Goal: Task Accomplishment & Management: Manage account settings

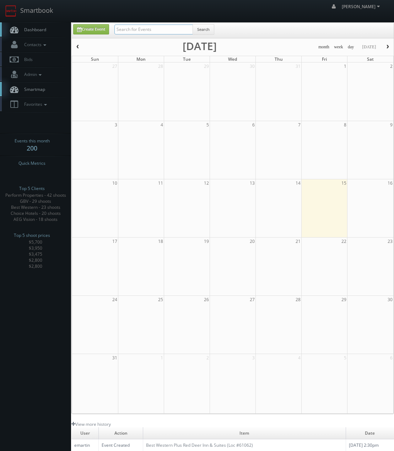
drag, startPoint x: 134, startPoint y: 32, endPoint x: 140, endPoint y: 27, distance: 6.8
click at [135, 32] on input "text" at bounding box center [153, 30] width 78 height 10
type input "sonesta"
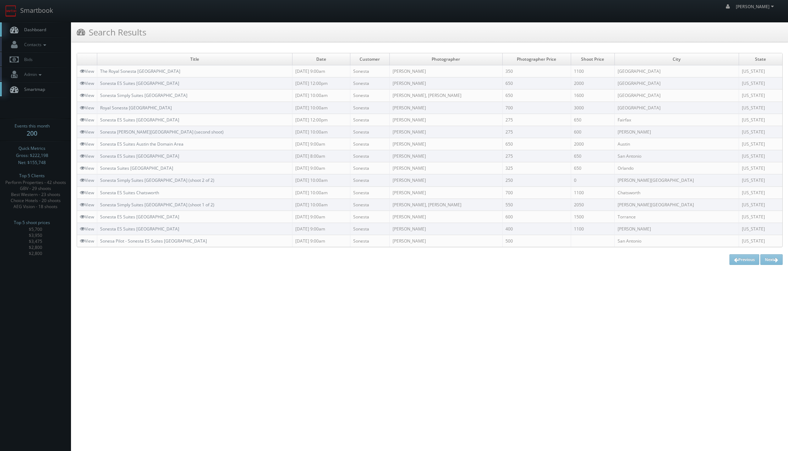
click at [131, 91] on td "Sonesta Simply Suites [GEOGRAPHIC_DATA]" at bounding box center [194, 95] width 195 height 12
click at [124, 94] on link "Sonesta Simply Suites [GEOGRAPHIC_DATA]" at bounding box center [143, 95] width 87 height 6
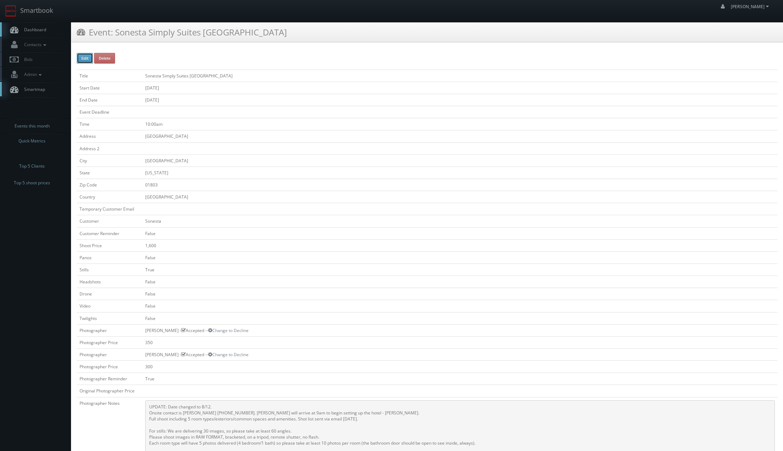
click at [84, 55] on button "Edit" at bounding box center [85, 58] width 16 height 11
type input "Sonesta Simply Suites [GEOGRAPHIC_DATA]"
type input "[GEOGRAPHIC_DATA]"
type input "01803"
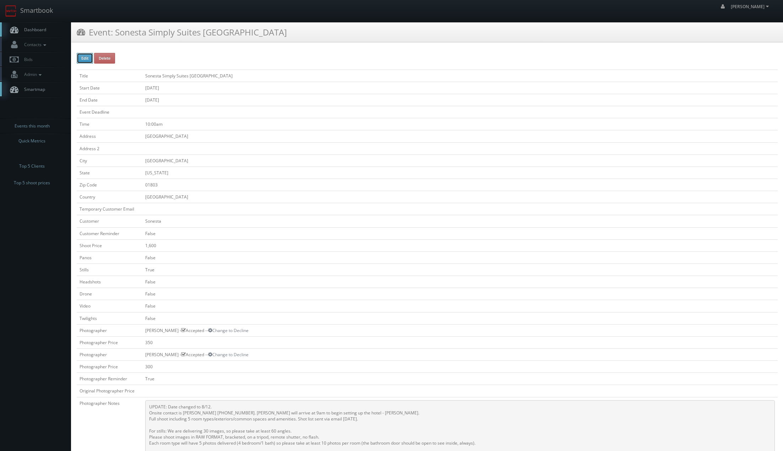
checkbox input "false"
type input "1,600"
checkbox input "false"
checkbox input "true"
checkbox input "false"
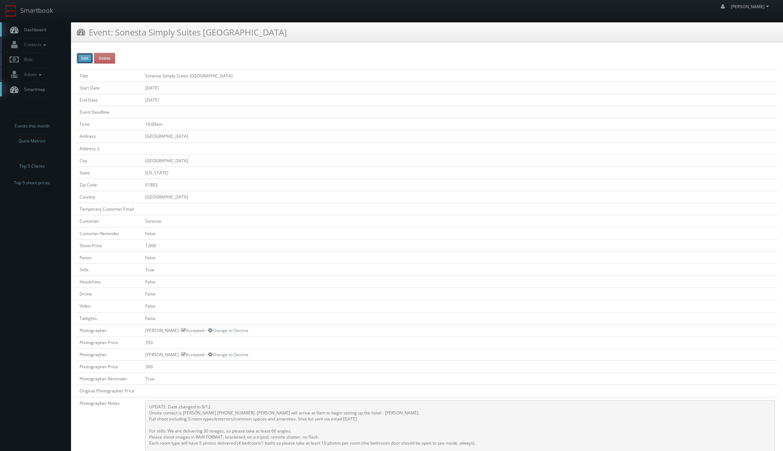
checkbox input "false"
type input "[DATE]"
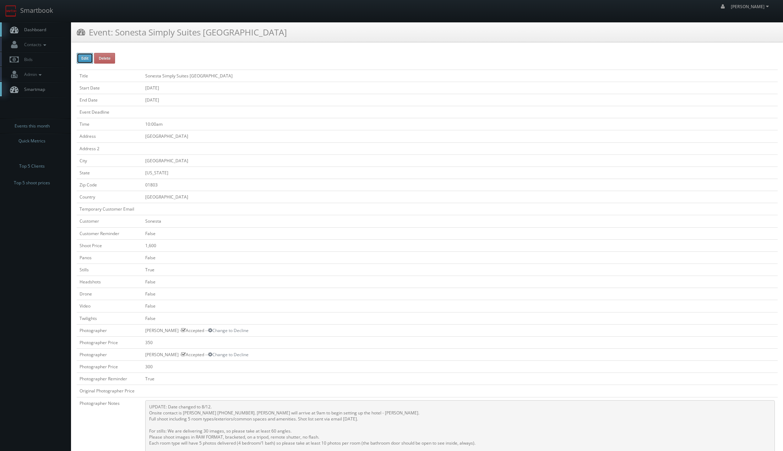
type input "[DATE]"
type input "10:00am"
checkbox input "true"
checkbox input "false"
select select "[US_STATE]"
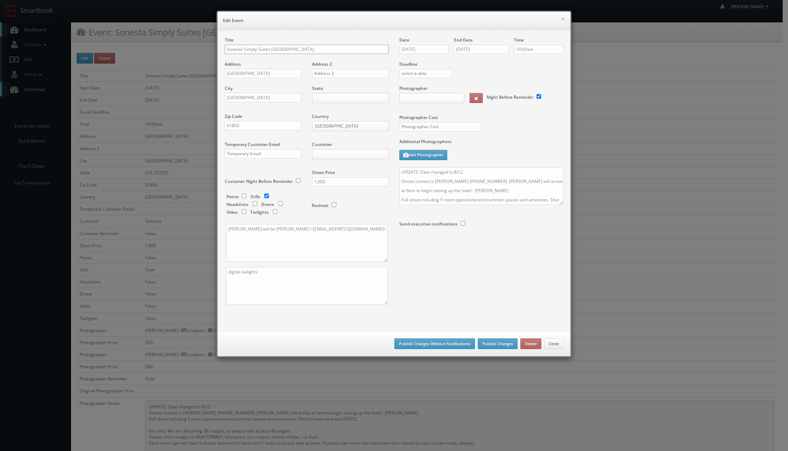
type input "1,600"
type input "350"
select select "cs3design360_+11332adsf333311241443411331@mg.cs3calendar.com"
select select "heatherprohaska@gmail.com"
select select "brookdalestager@mg.cs3calendar.com"
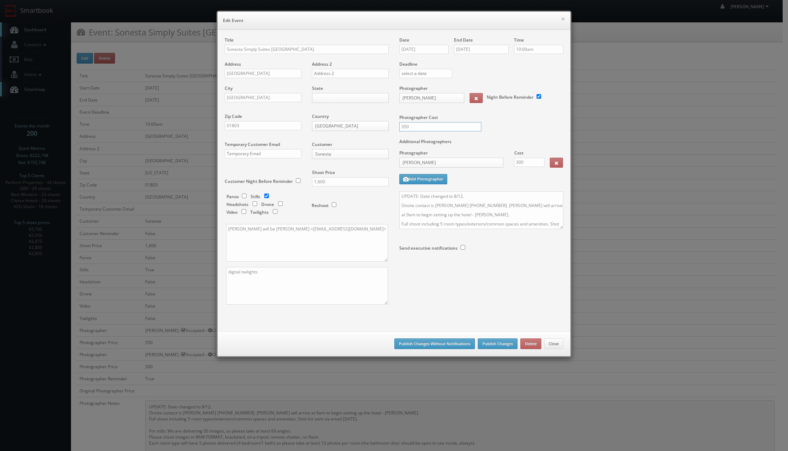
drag, startPoint x: 365, startPoint y: 126, endPoint x: 359, endPoint y: 120, distance: 8.8
click at [358, 126] on div "Title Sonesta Simply Suites Boston Burlington Address 130 Middlesex Turnpike Ad…" at bounding box center [393, 177] width 349 height 280
type input "500"
click at [461, 279] on div "Date 08/12/2025 End Date 08/12/2025 Time 10:00am Deadline Photographer Heather …" at bounding box center [481, 160] width 175 height 247
click at [321, 100] on body "Smartbook Toggle Side Navigation Toggle Top Navigation Chris_Sardinas Chris_Sar…" at bounding box center [391, 336] width 783 height 672
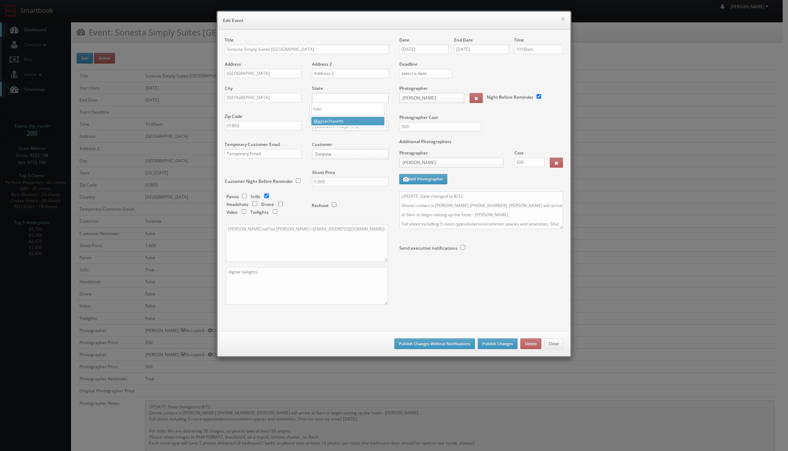
type input "mas"
click at [485, 294] on div "Title Sonesta Simply Suites Boston Burlington Address 130 Middlesex Turnpike Ad…" at bounding box center [393, 177] width 349 height 280
click at [448, 343] on button "Publish Changes Without Notifications" at bounding box center [435, 343] width 81 height 11
